Goal: Information Seeking & Learning: Learn about a topic

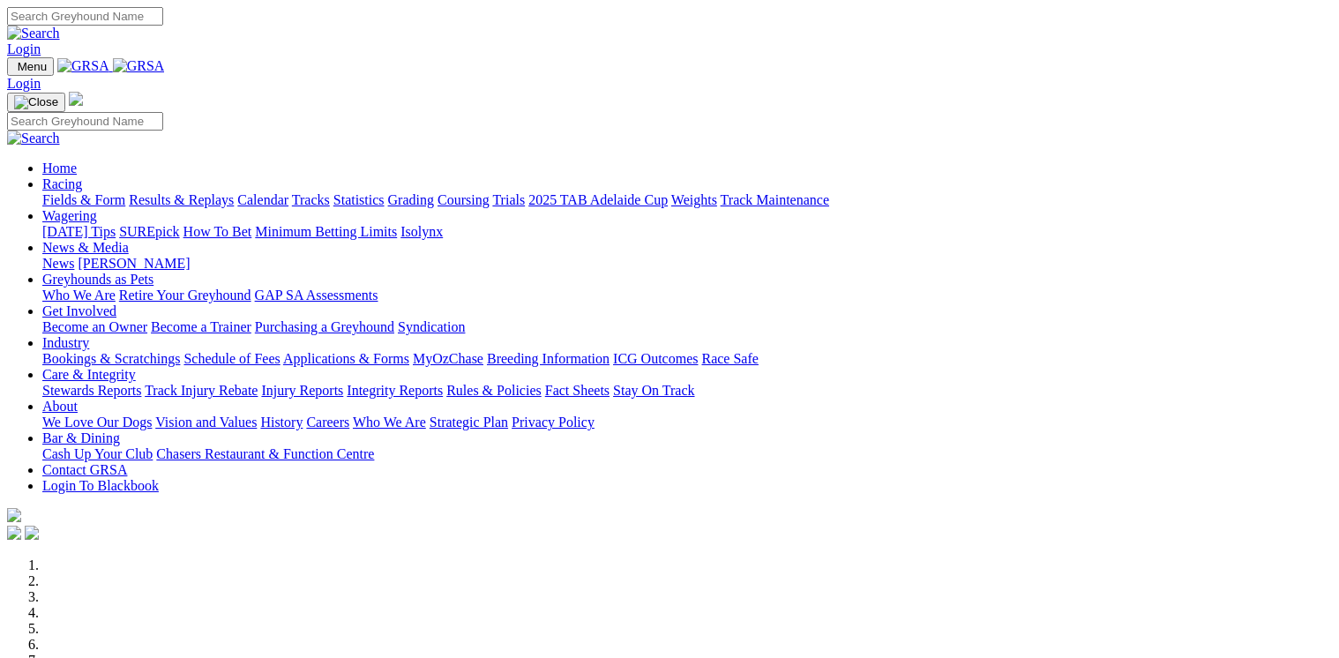
scroll to position [635, 0]
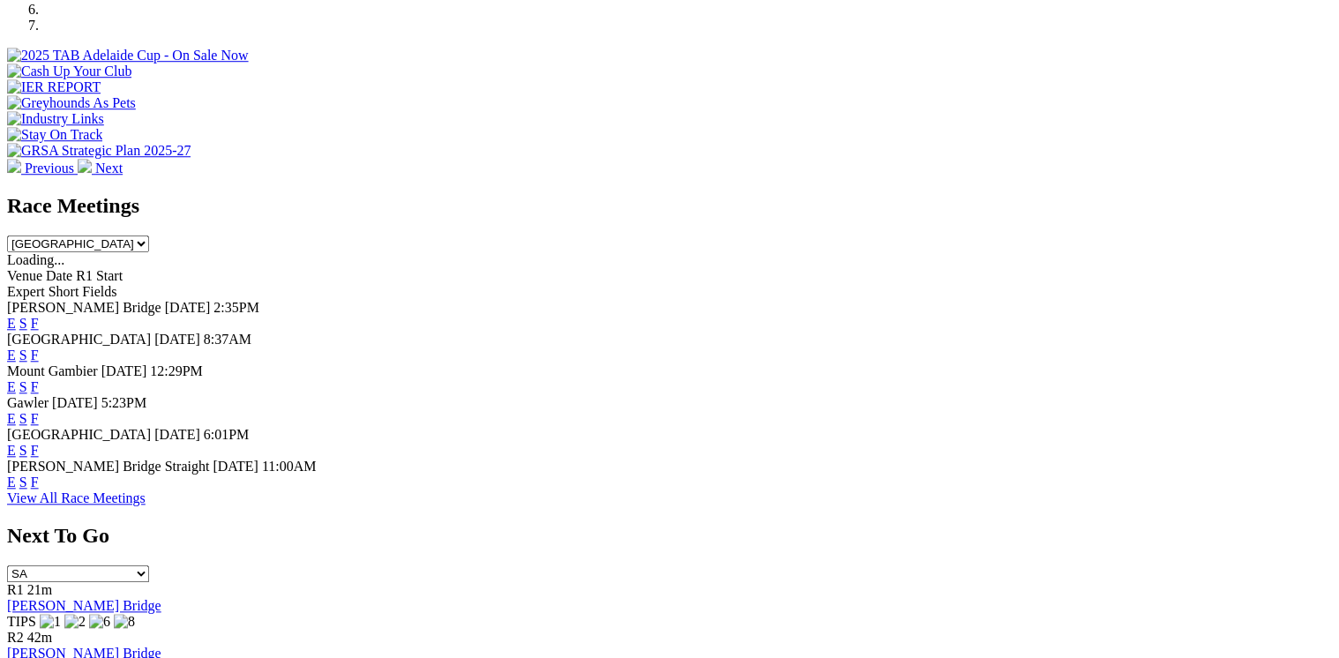
click at [39, 379] on link "F" at bounding box center [35, 386] width 8 height 15
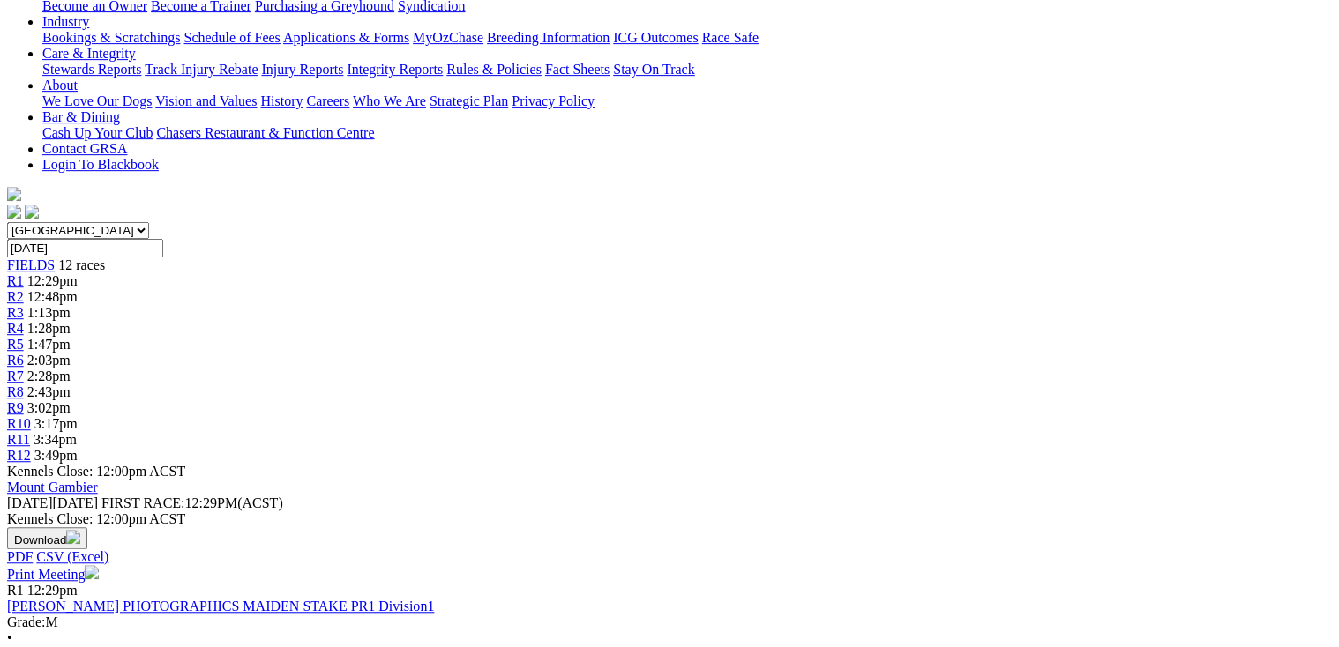
scroll to position [353, 0]
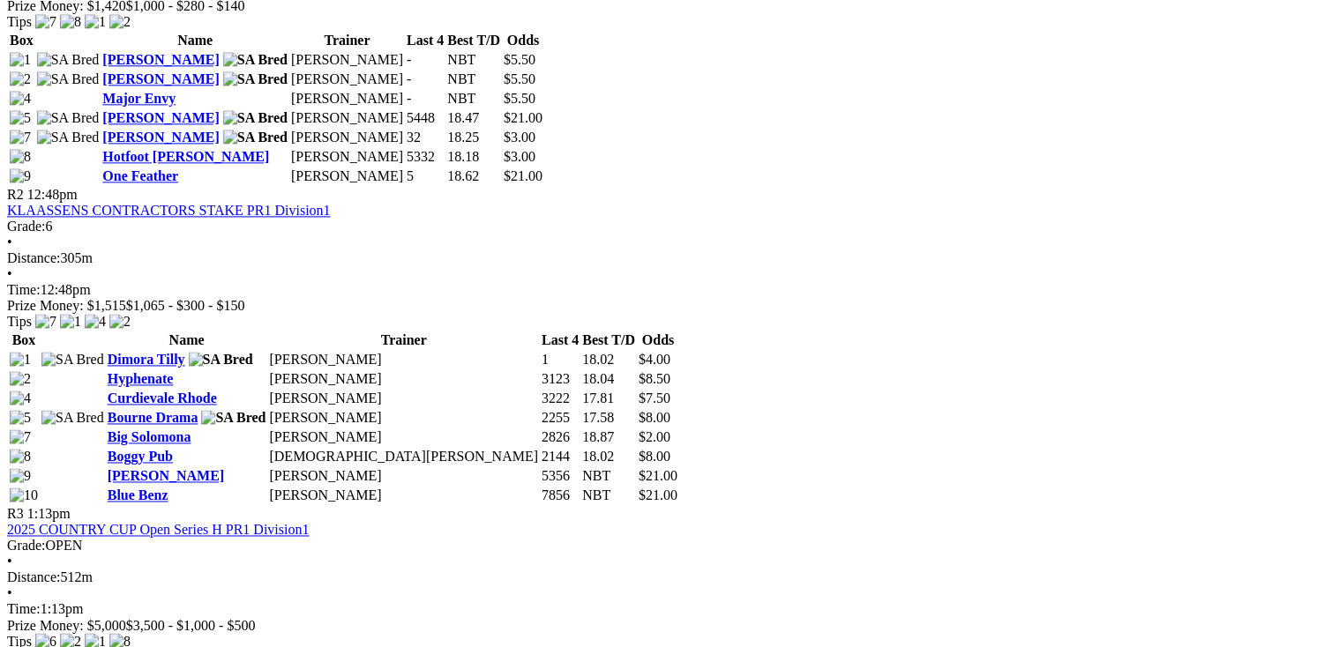
scroll to position [1058, 0]
